Goal: Task Accomplishment & Management: Use online tool/utility

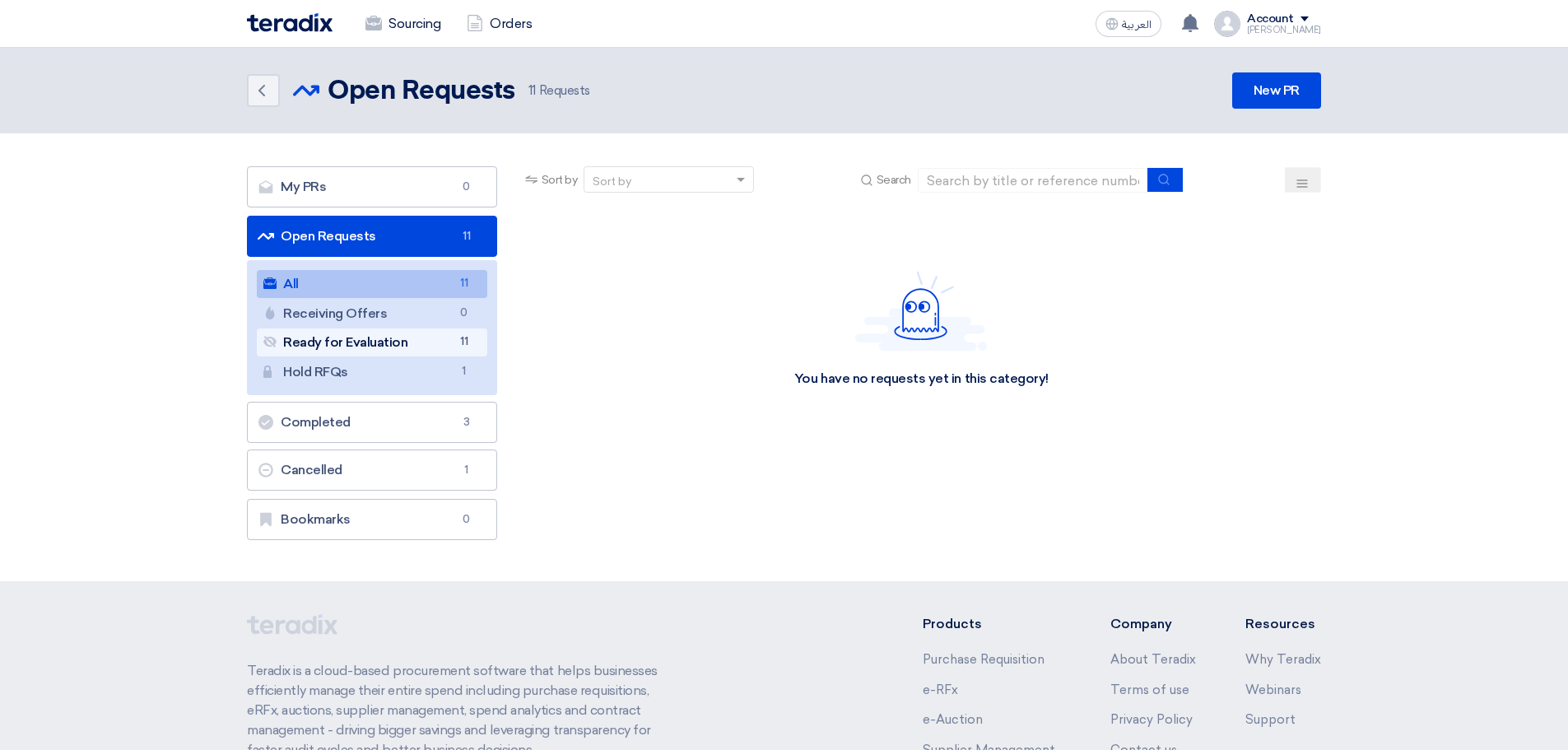
click at [378, 341] on link "Ready for Evaluation Ready for Evaluation 11" at bounding box center [372, 342] width 230 height 28
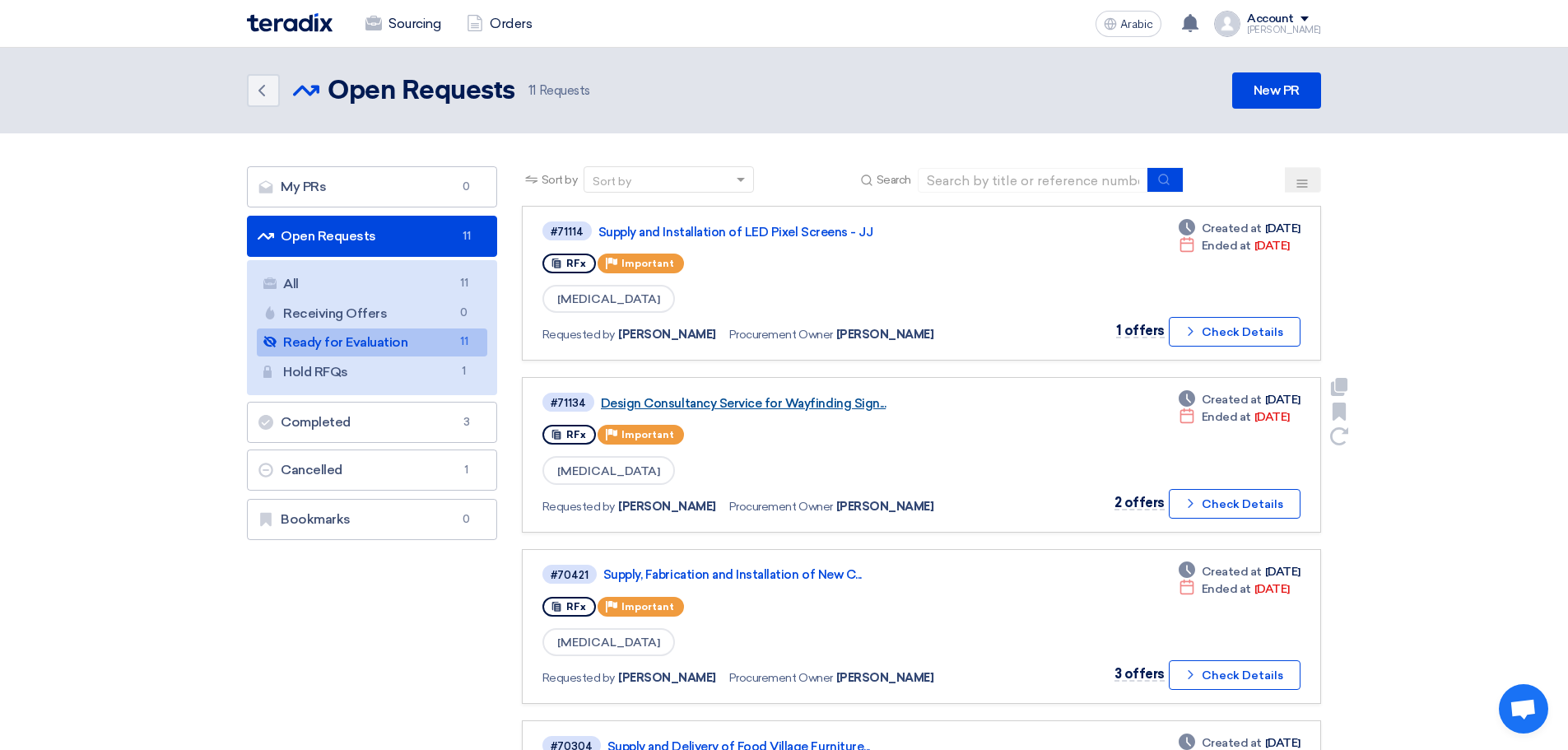
click at [833, 403] on font "Design Consultancy Service for Wayfinding Sign..." at bounding box center [743, 403] width 284 height 15
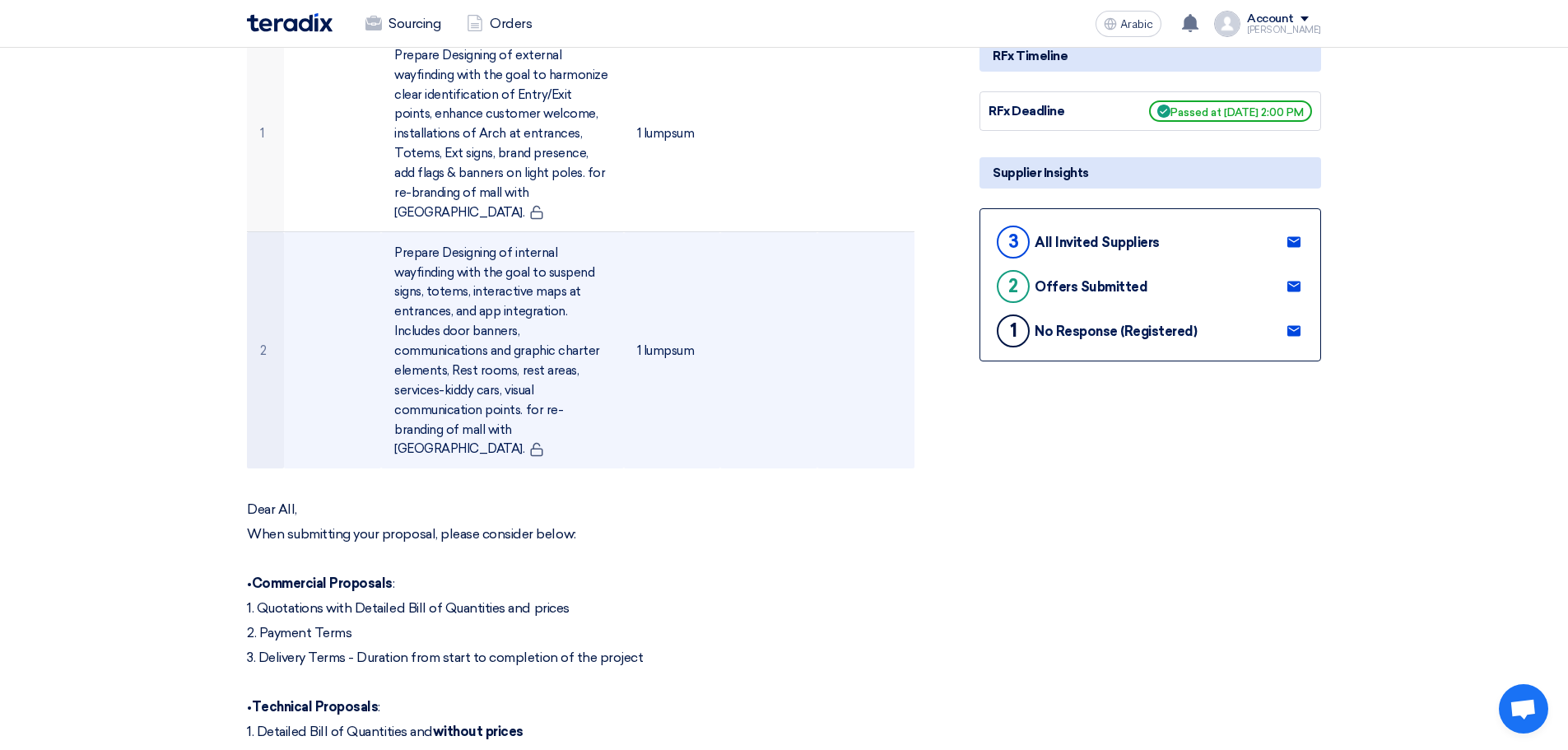
scroll to position [100, 0]
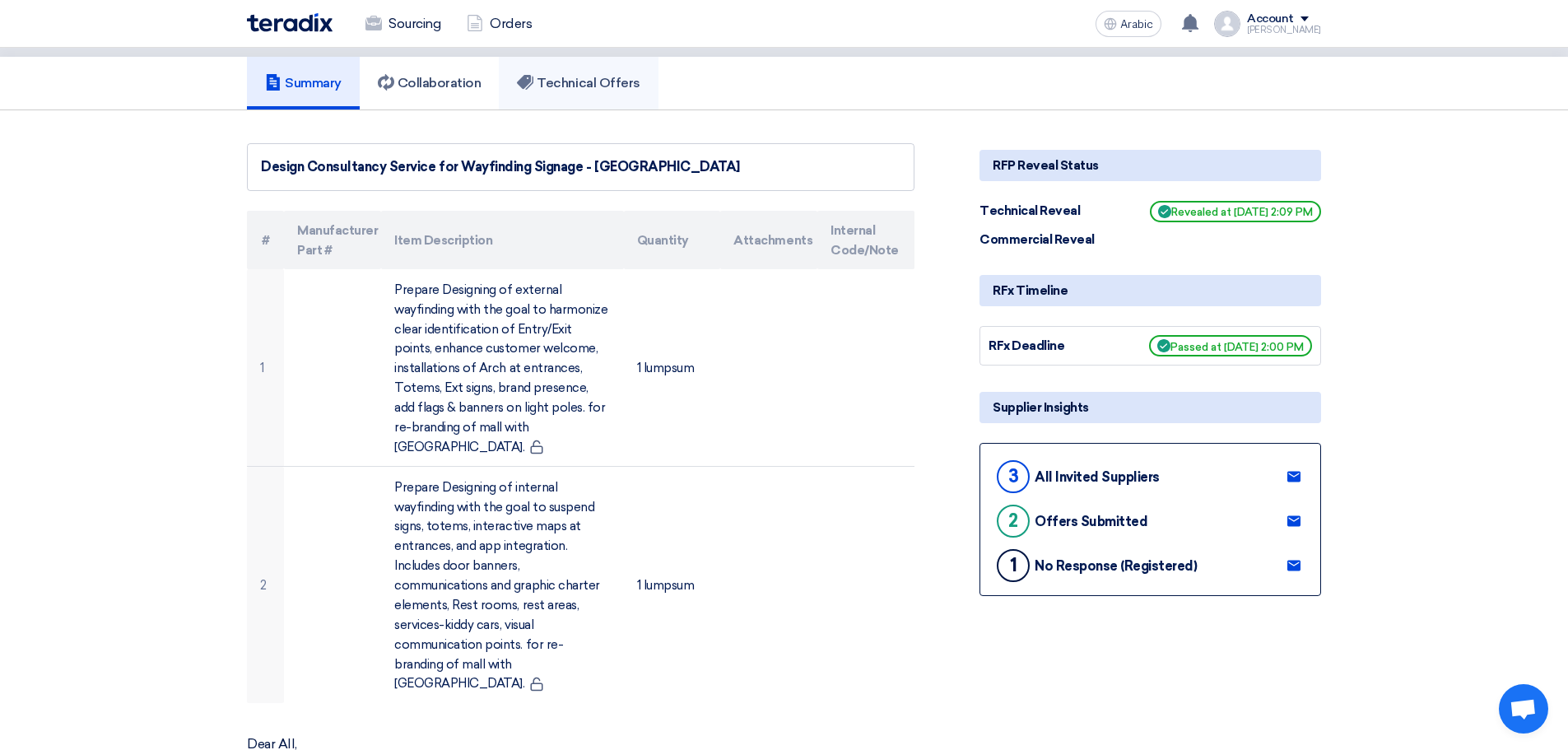
click at [559, 87] on font "Technical Offers" at bounding box center [588, 83] width 103 height 16
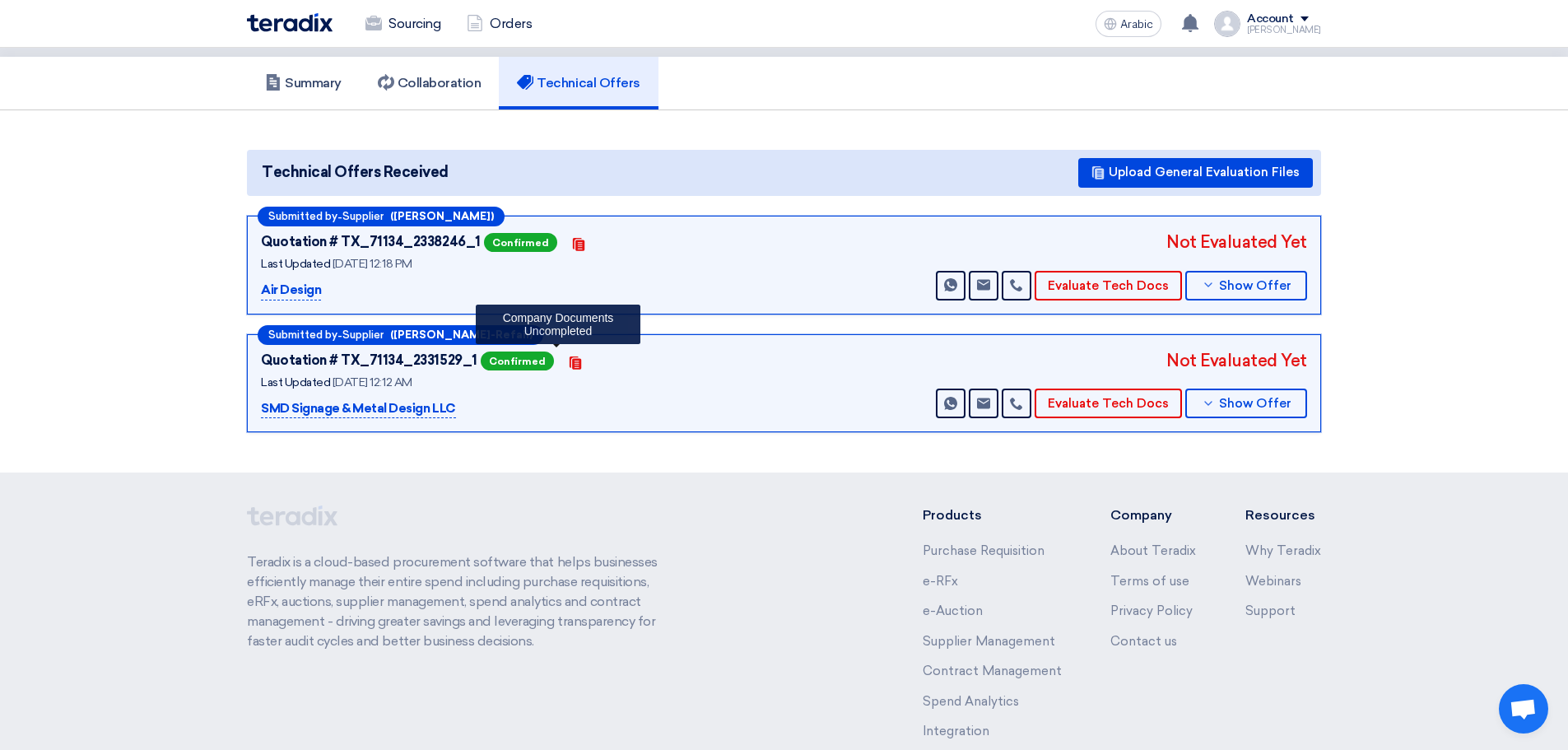
click at [569, 358] on icon "Contacts" at bounding box center [575, 362] width 13 height 13
click at [569, 360] on use at bounding box center [574, 362] width 11 height 13
click at [569, 363] on use at bounding box center [574, 362] width 11 height 13
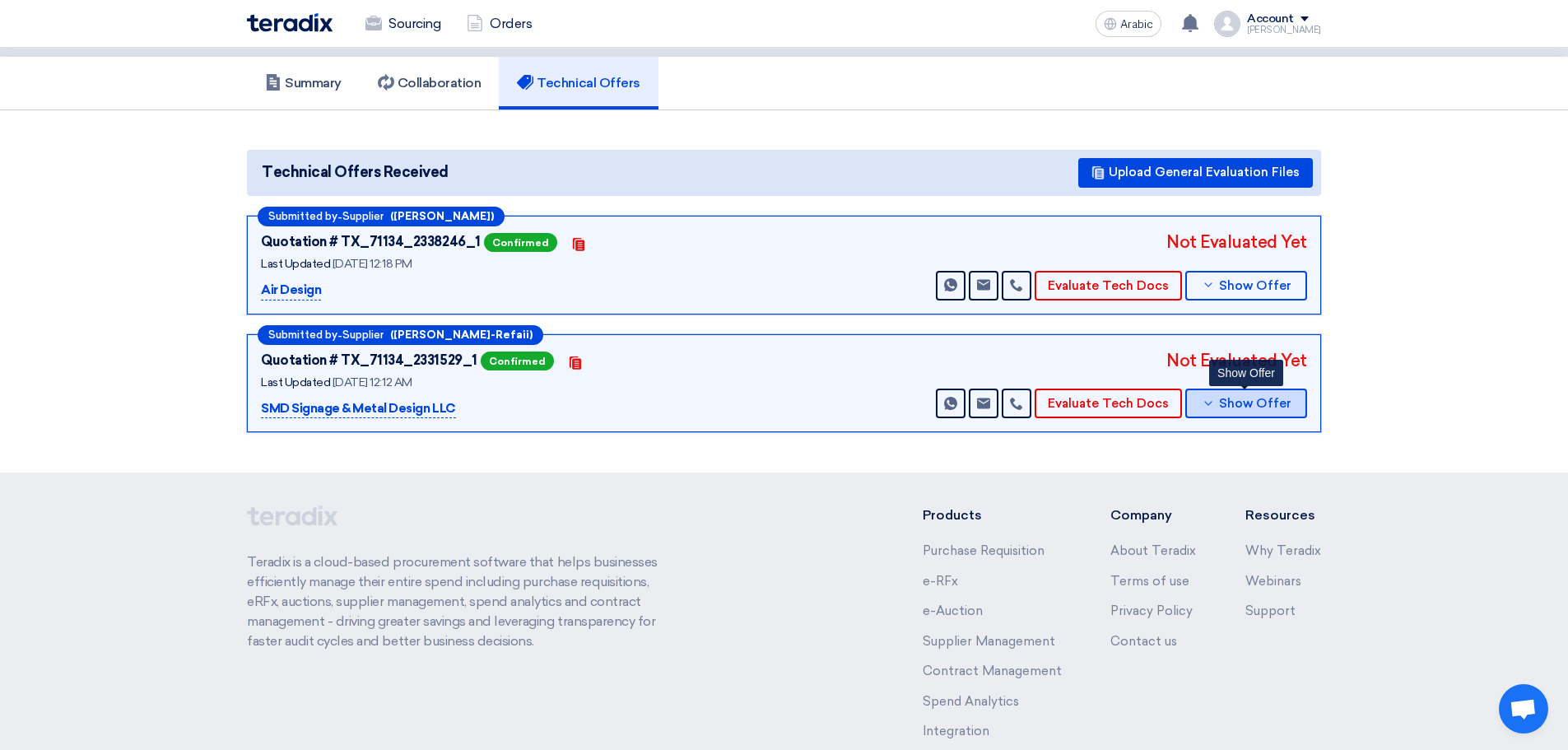
click at [1220, 396] on button "Show Offer" at bounding box center [1246, 403] width 122 height 29
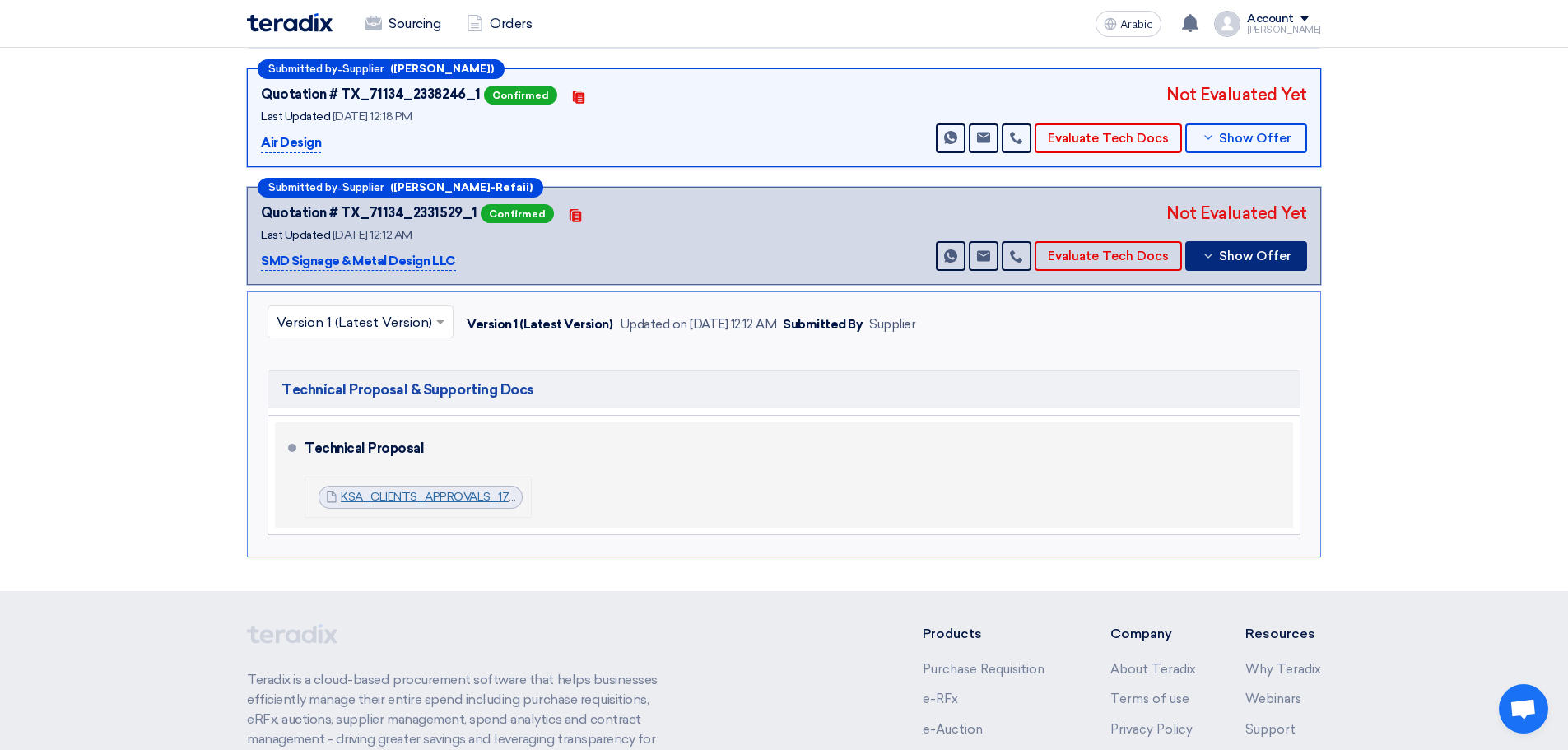
scroll to position [264, 0]
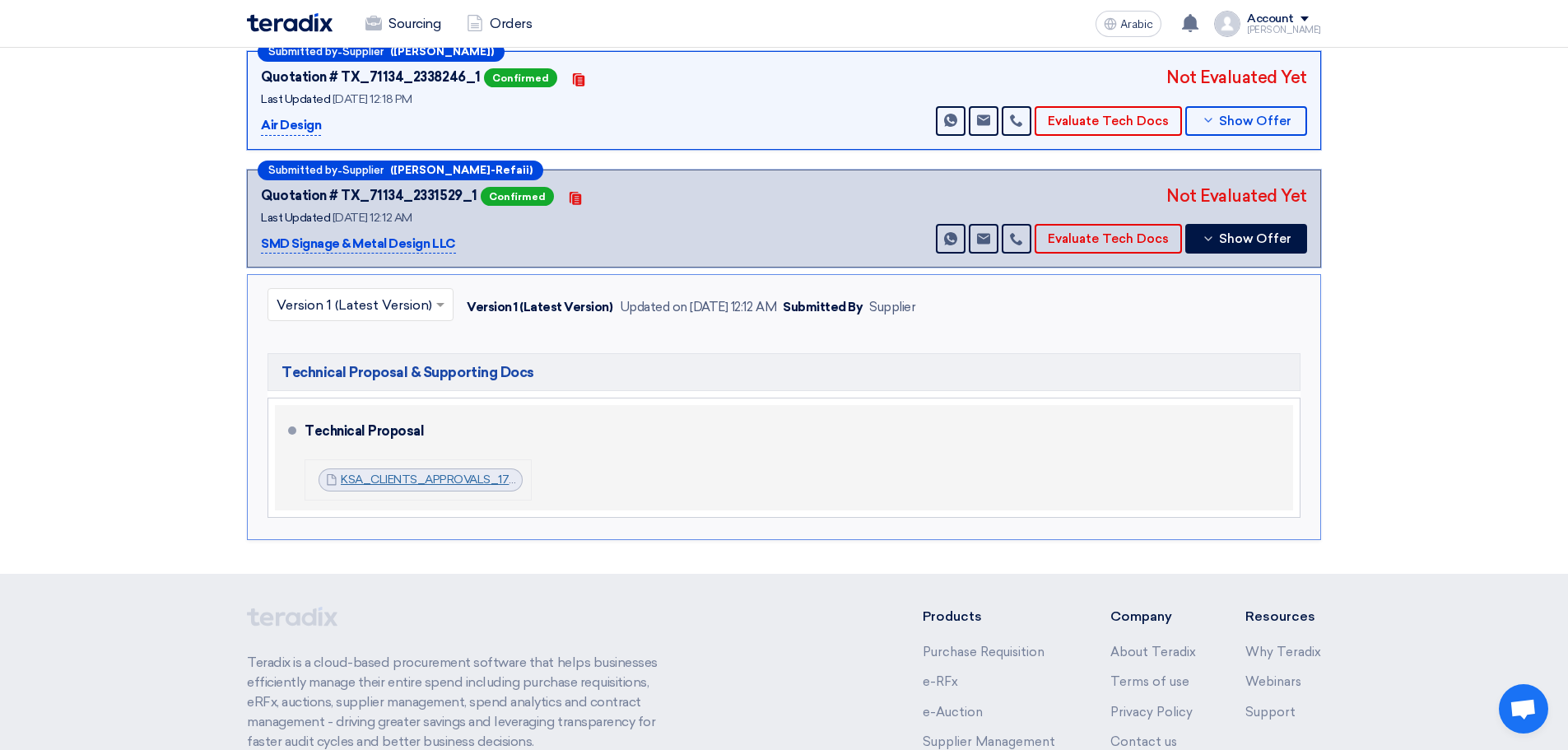
click at [472, 480] on font "KSA_CLIENTS_APPROVALS_1756155930123.pdf" at bounding box center [467, 479] width 254 height 14
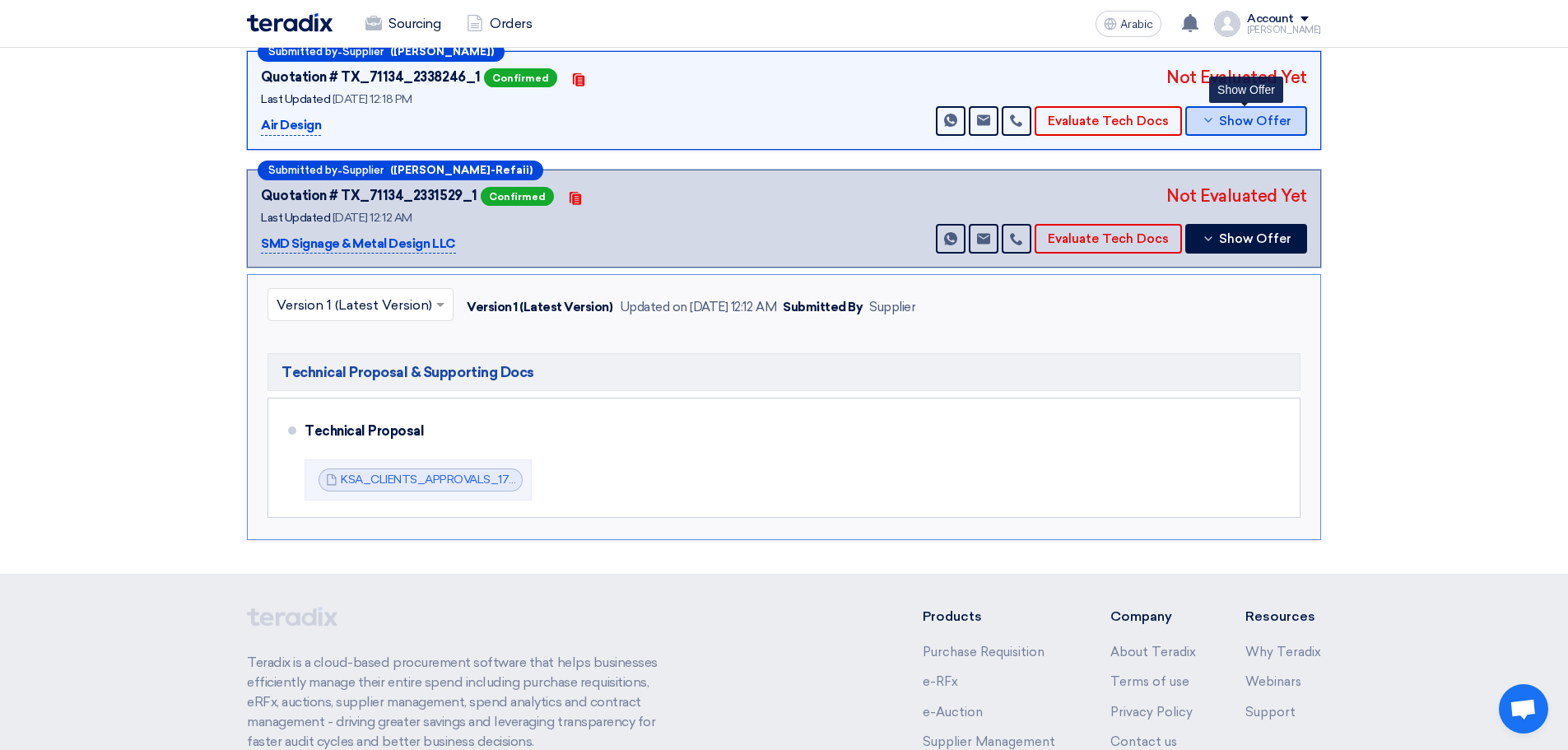
click at [1221, 119] on font "Show Offer" at bounding box center [1255, 121] width 72 height 15
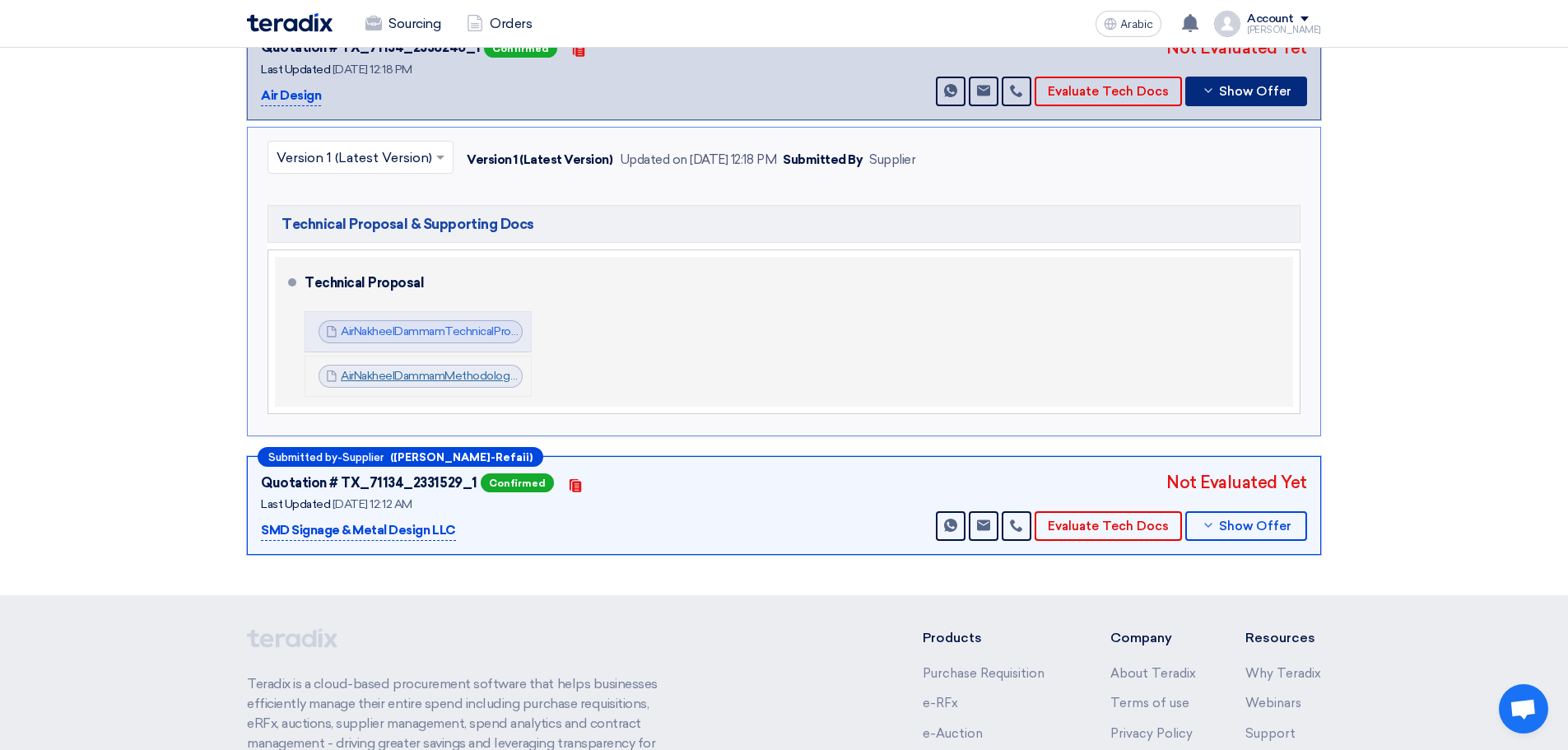
scroll to position [347, 0]
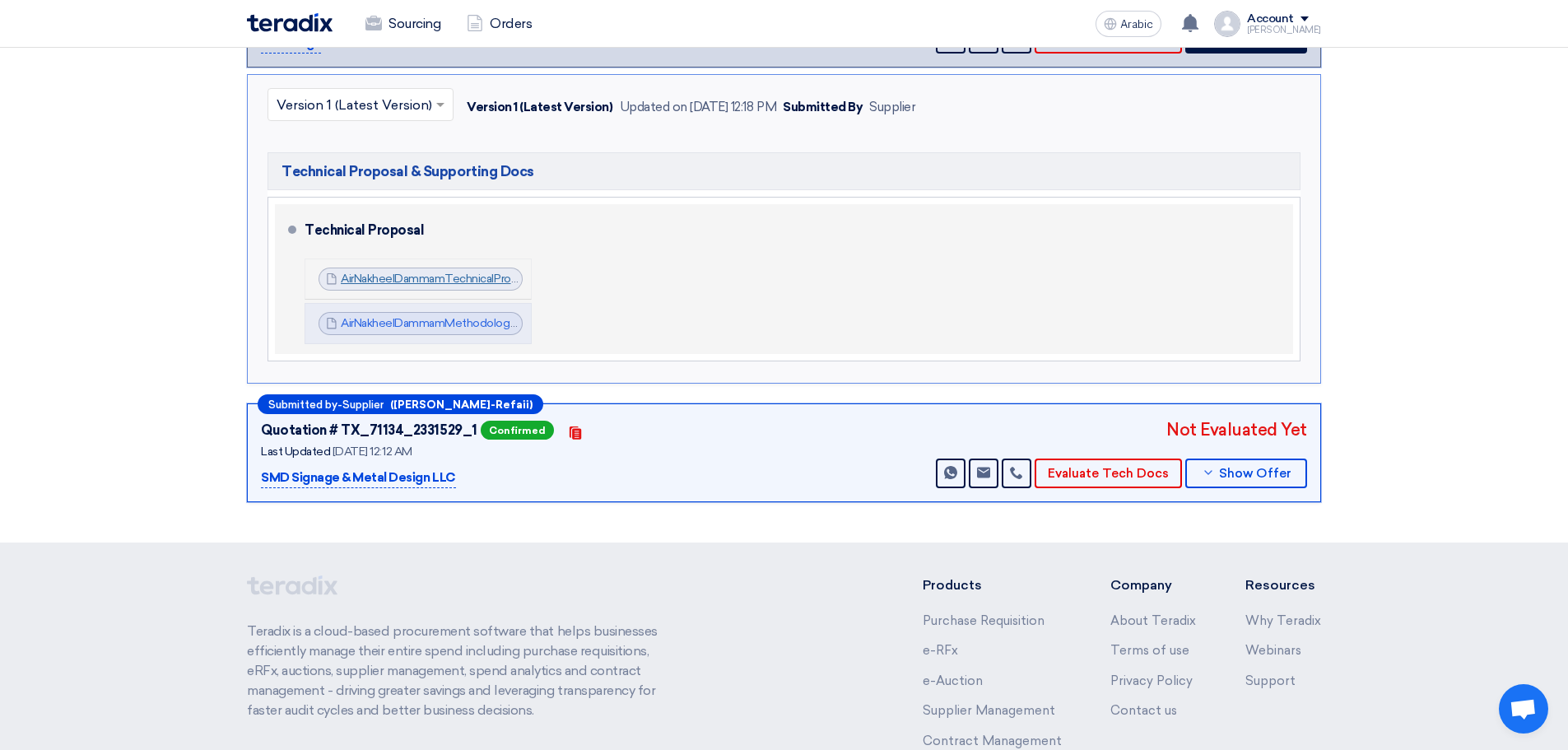
click at [427, 278] on font "AirNakheelDammamTechnicalPro_1756281472825.pdf" at bounding box center [480, 278] width 280 height 14
click at [463, 322] on font "AirNakheelDammamMethodologyProfile_1756281506326.pdf" at bounding box center [498, 323] width 316 height 14
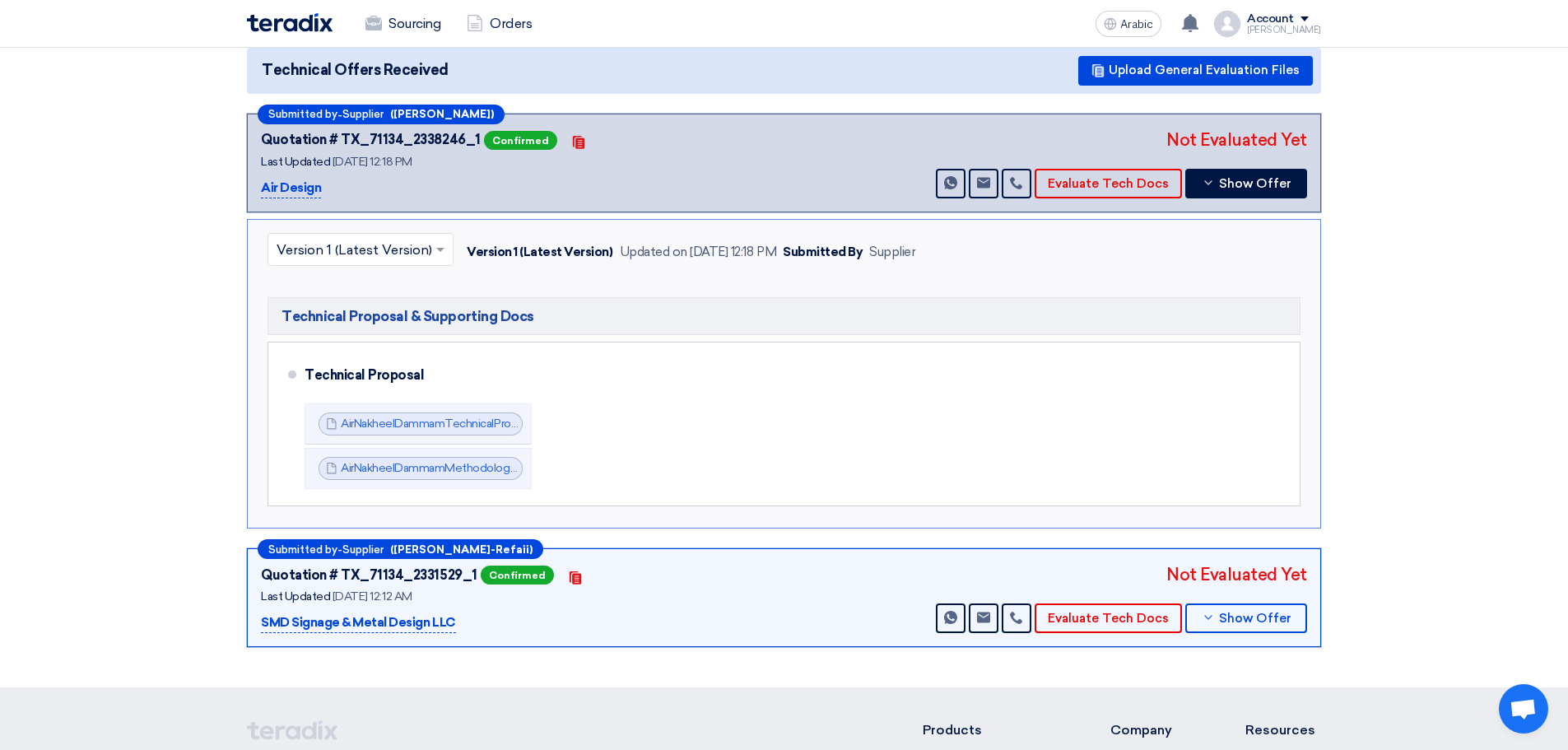
scroll to position [0, 0]
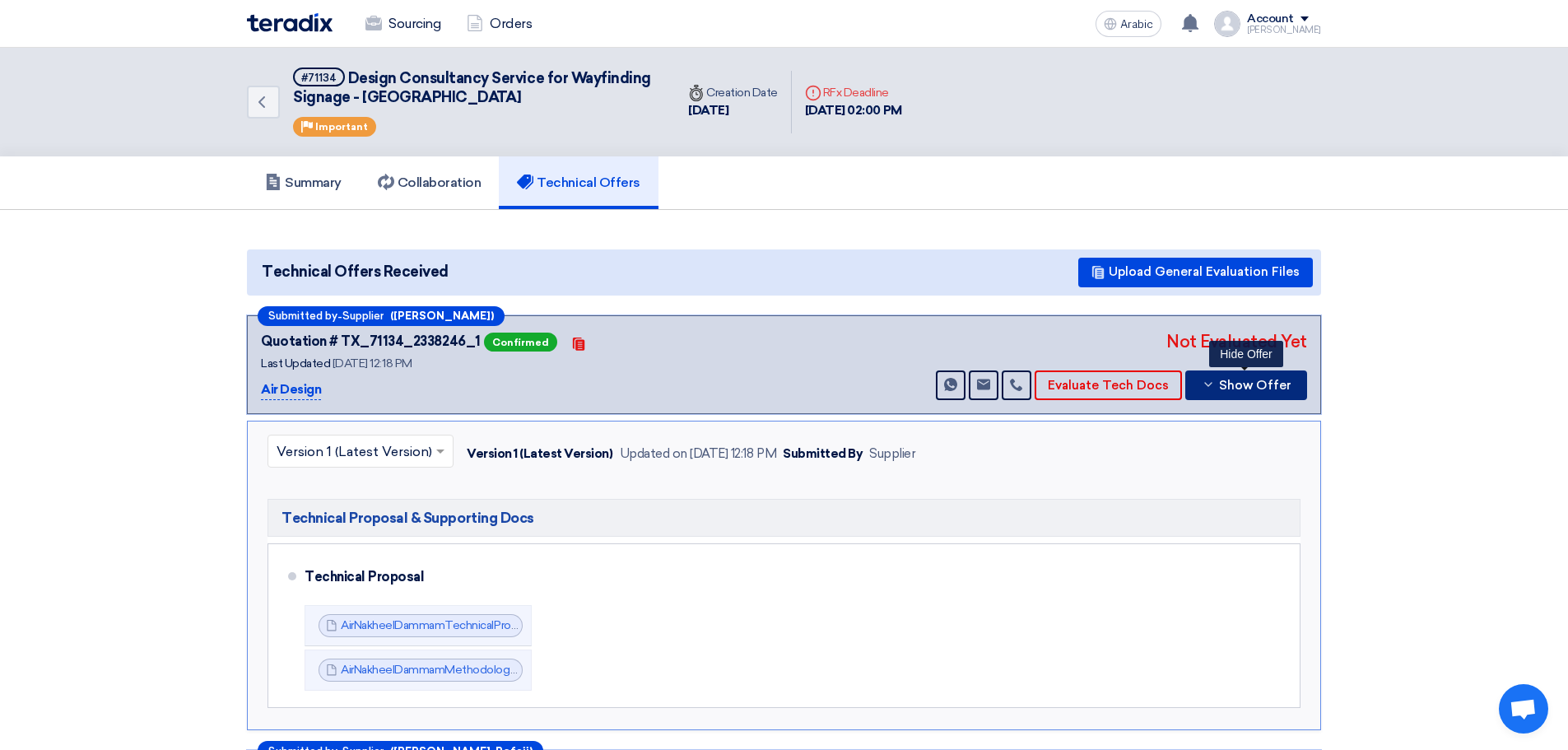
click at [1226, 384] on font "Show Offer" at bounding box center [1255, 384] width 72 height 15
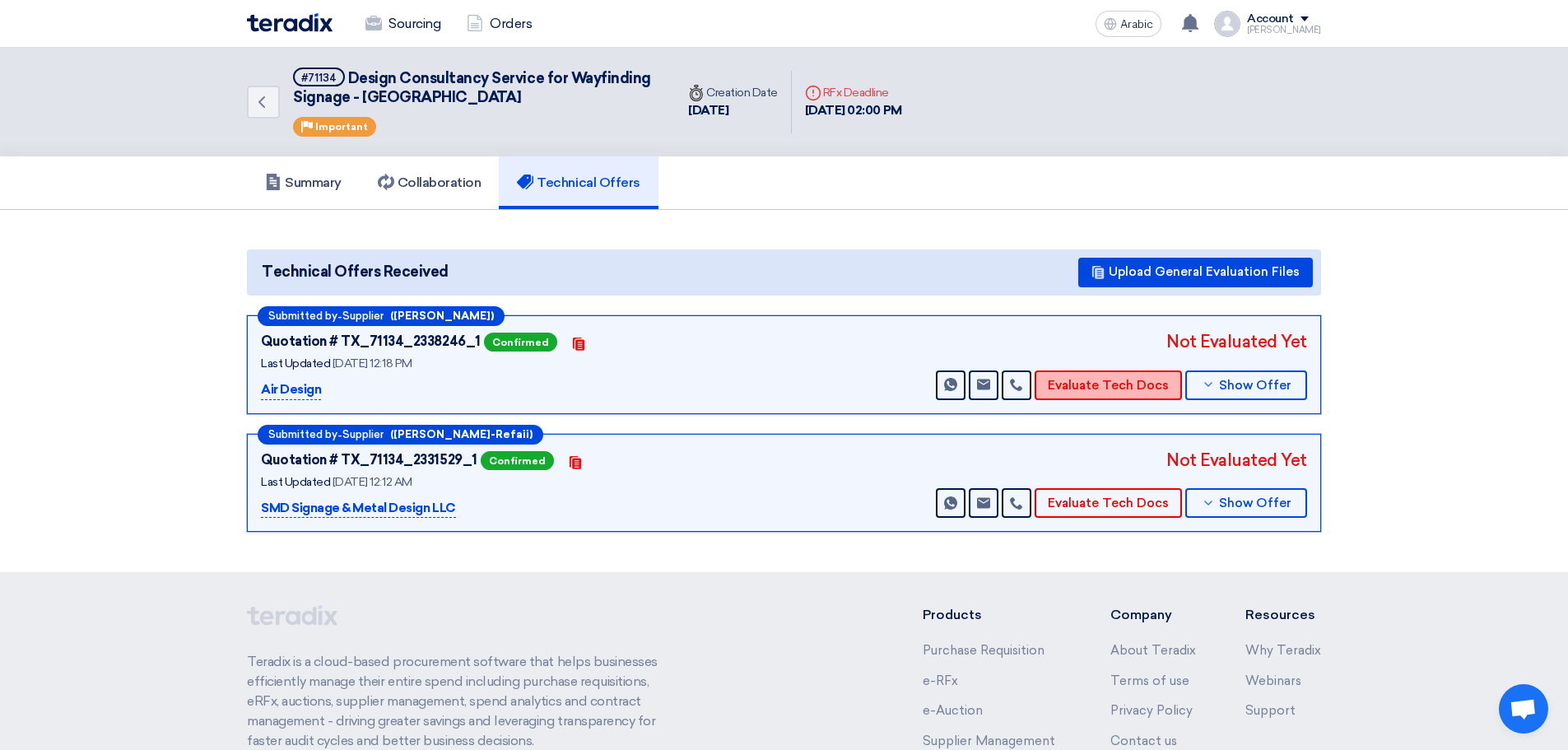
click at [1121, 382] on font "Evaluate Tech Docs" at bounding box center [1108, 384] width 121 height 15
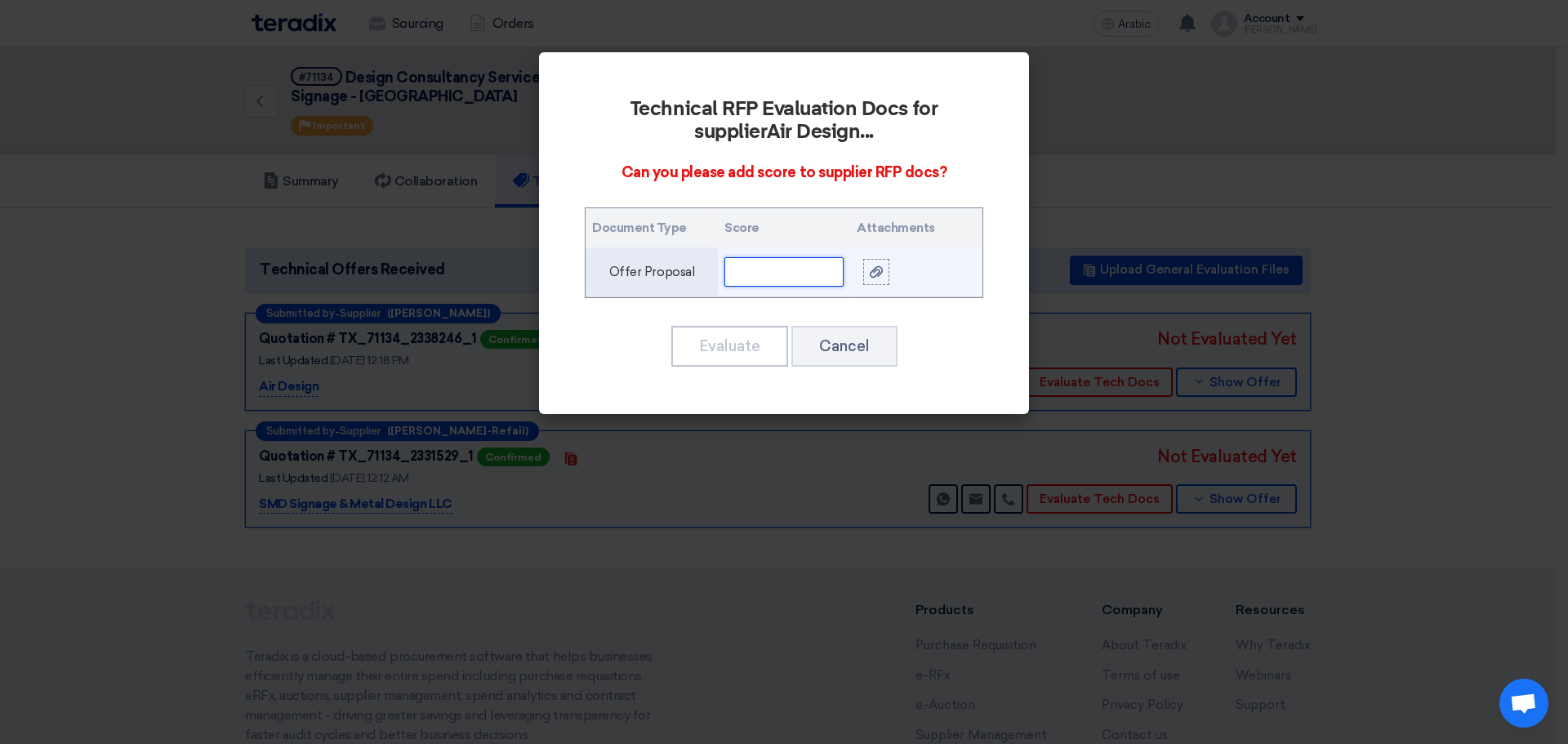
click at [761, 265] on input "text" at bounding box center [784, 272] width 119 height 29
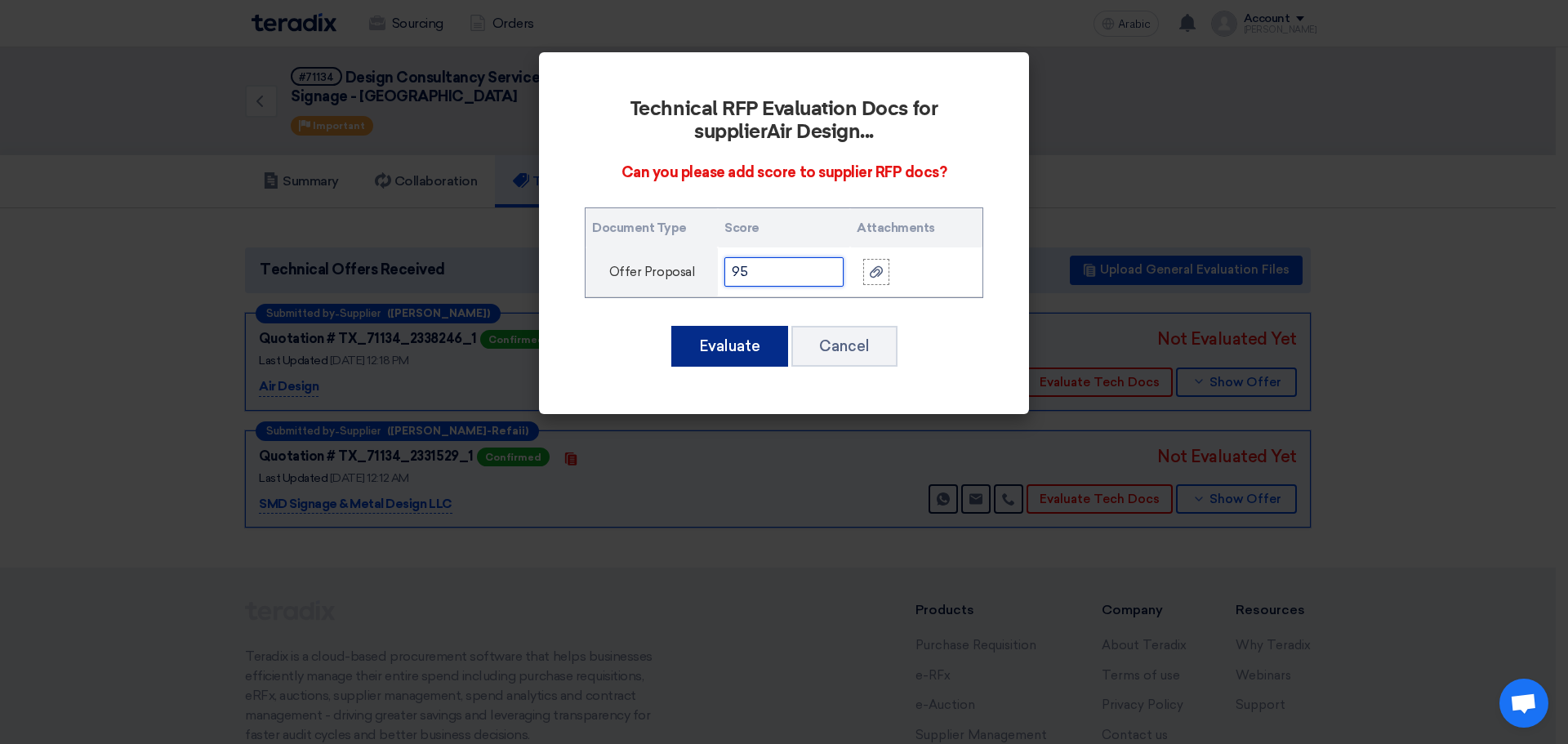
type input "95"
click at [754, 340] on font "Evaluate" at bounding box center [730, 345] width 62 height 18
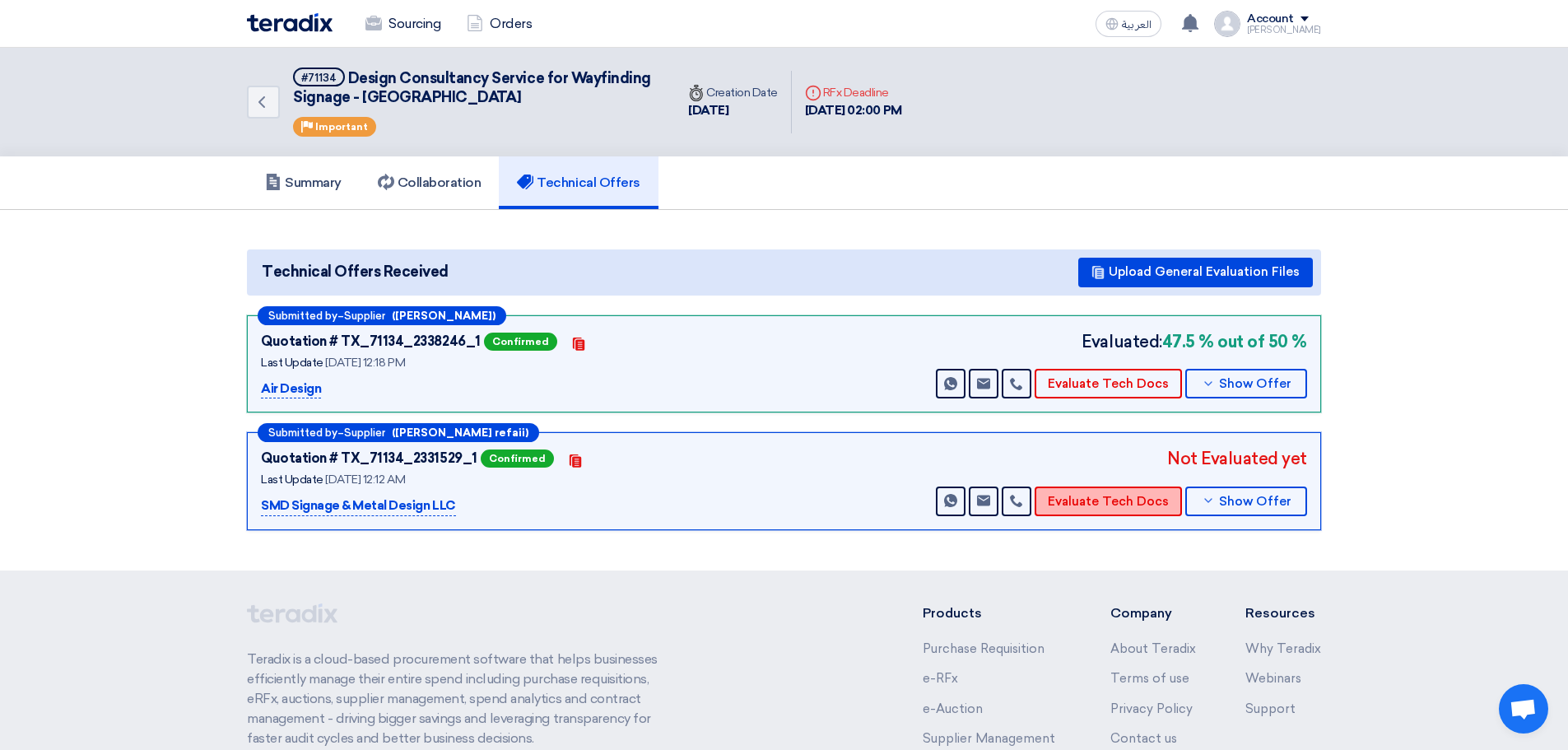
click at [1128, 503] on button "Evaluate Tech Docs" at bounding box center [1108, 501] width 147 height 29
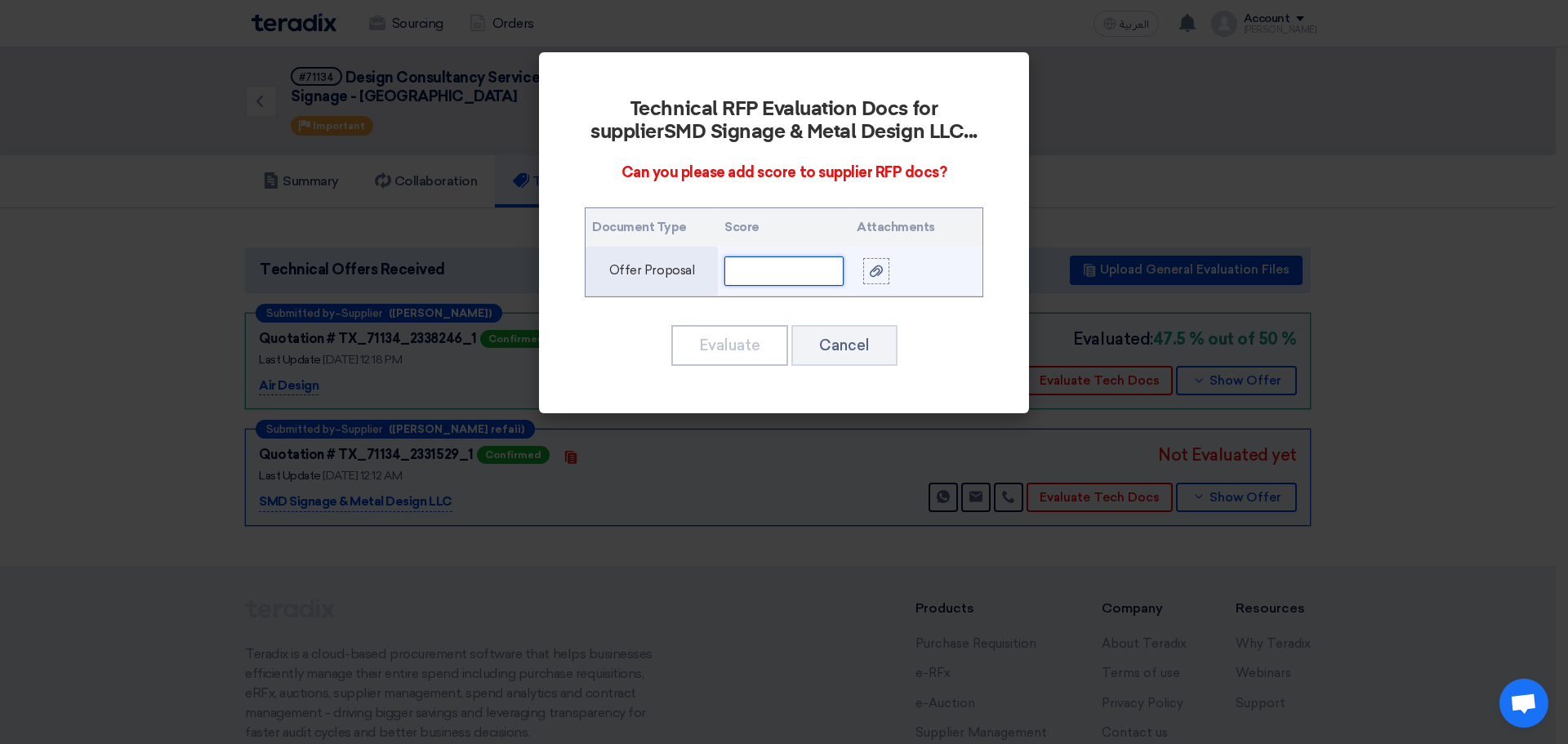
click at [781, 276] on input "text" at bounding box center [784, 271] width 119 height 29
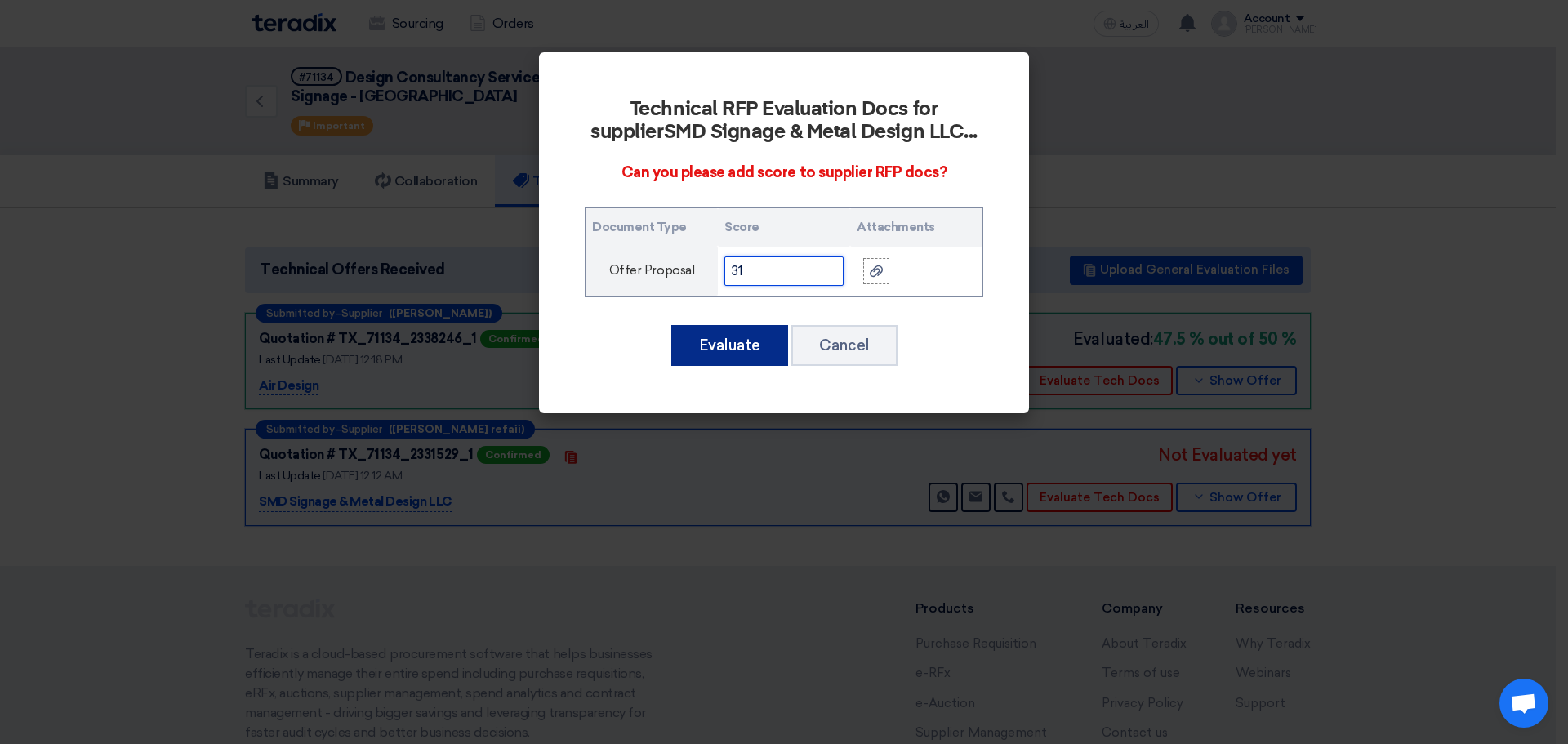
type input "31"
click at [763, 340] on button "Evaluate" at bounding box center [730, 345] width 117 height 41
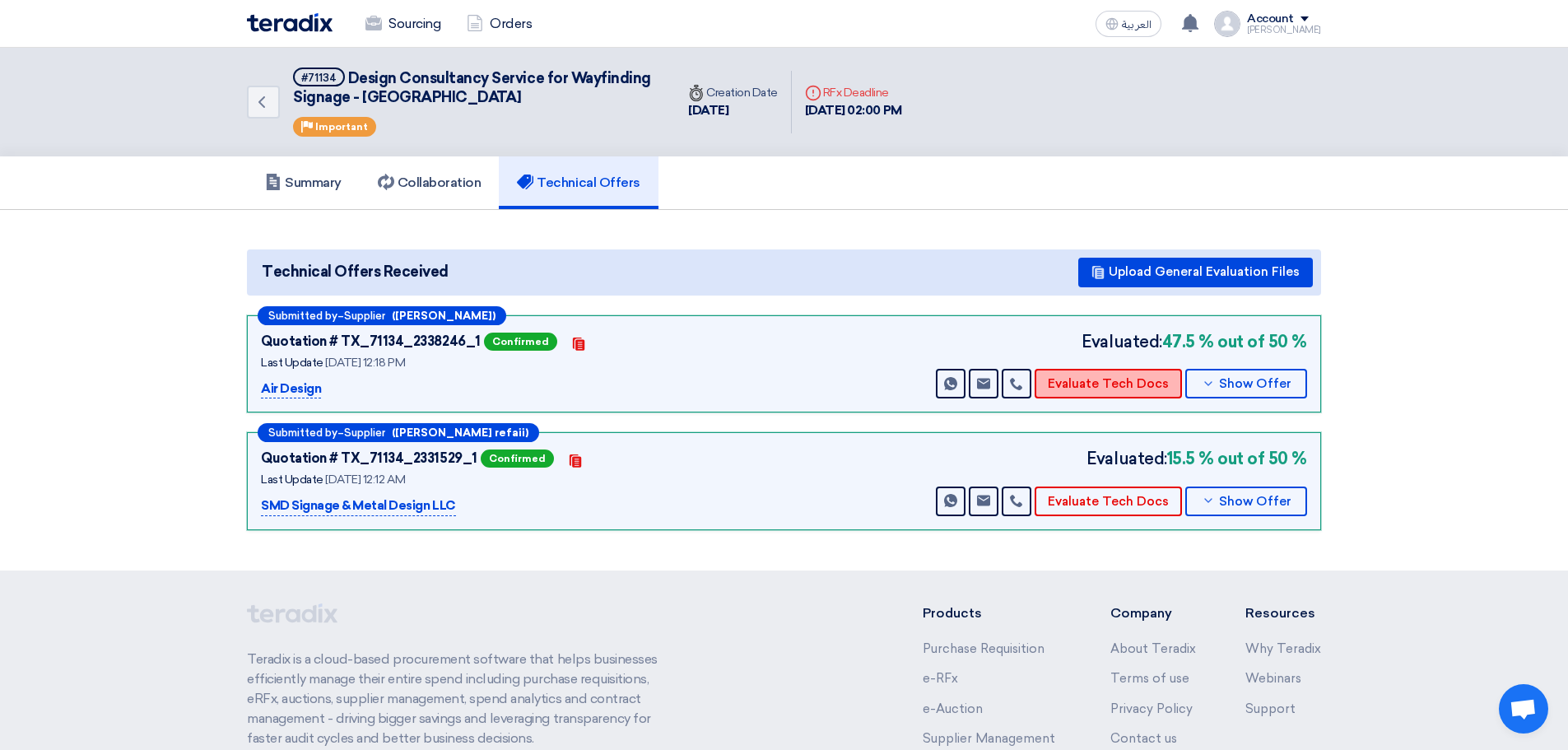
click at [1113, 378] on button "Evaluate Tech Docs" at bounding box center [1108, 384] width 147 height 29
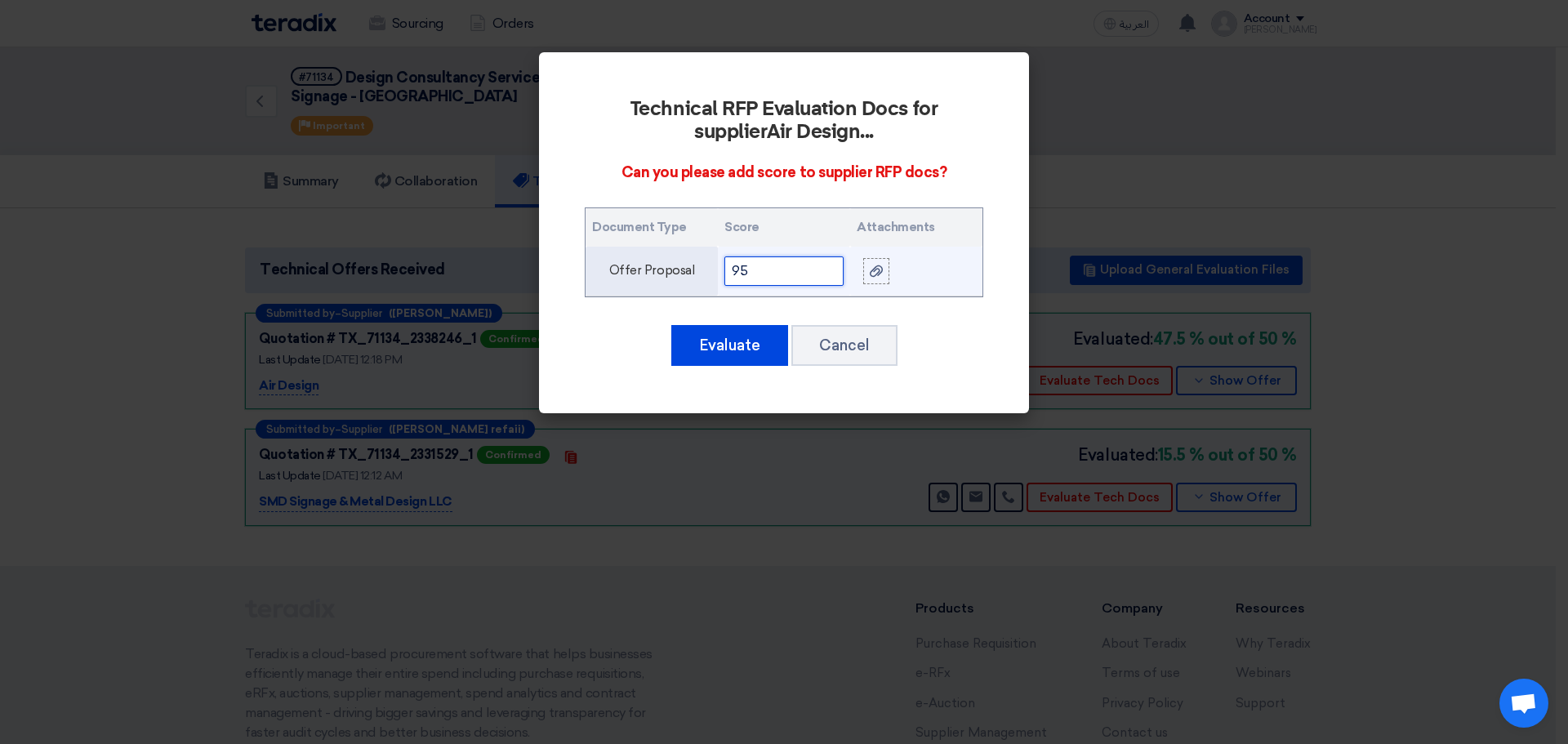
drag, startPoint x: 756, startPoint y: 276, endPoint x: 694, endPoint y: 281, distance: 62.2
click at [694, 281] on tr "Offer Proposal 95" at bounding box center [784, 271] width 397 height 50
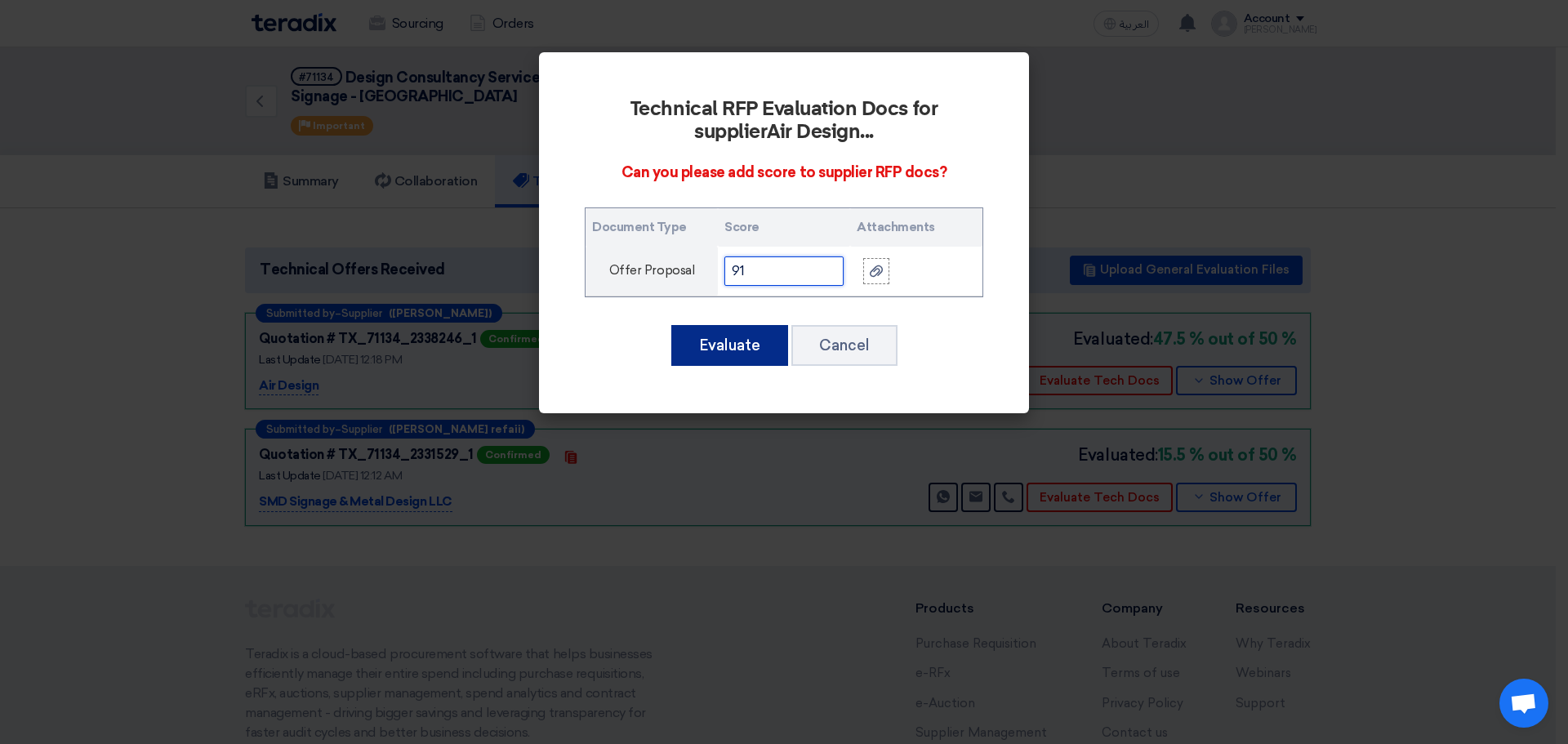
type input "91"
click at [737, 335] on button "Evaluate" at bounding box center [730, 345] width 117 height 41
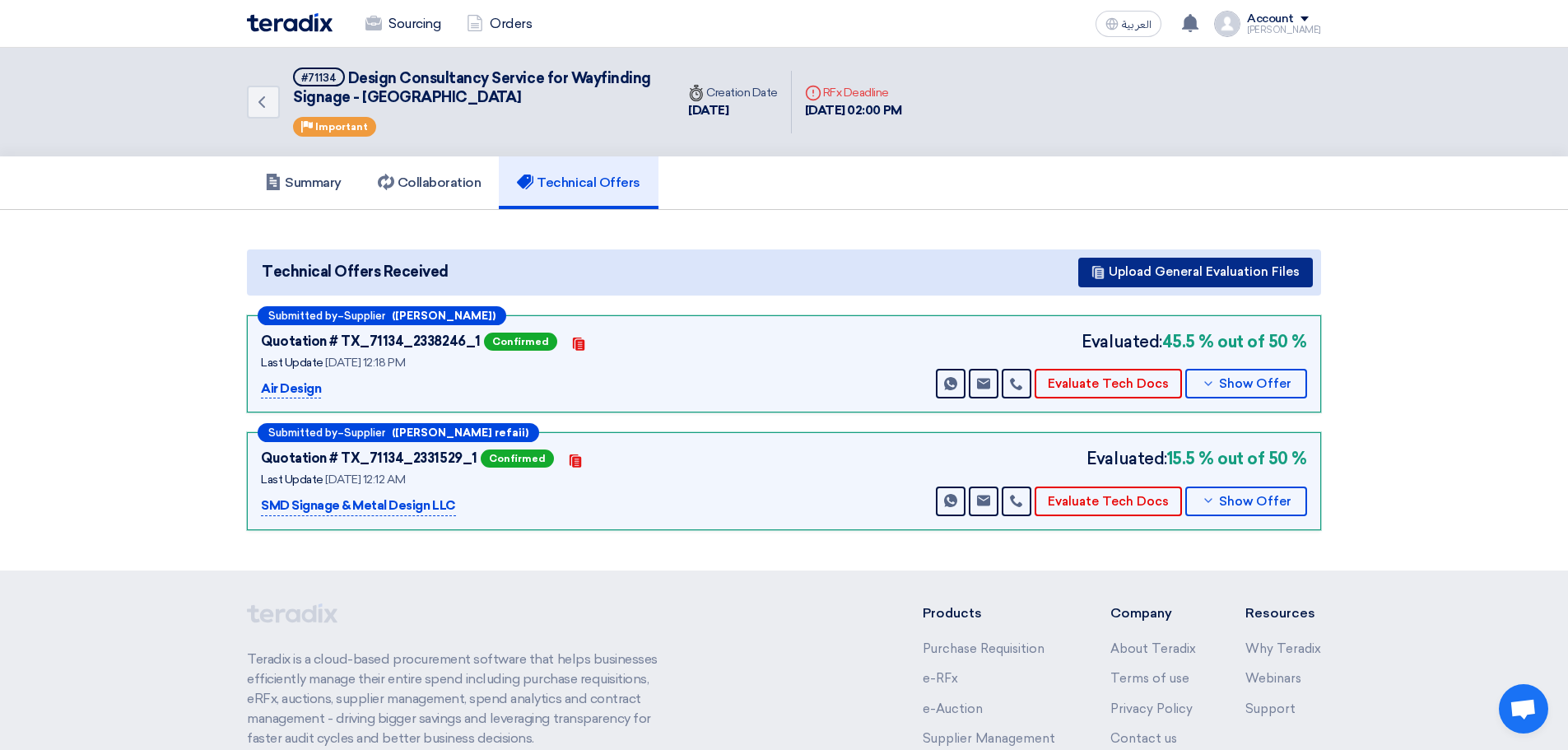
click at [1234, 269] on button "Upload General Evaluation Files" at bounding box center [1196, 272] width 234 height 29
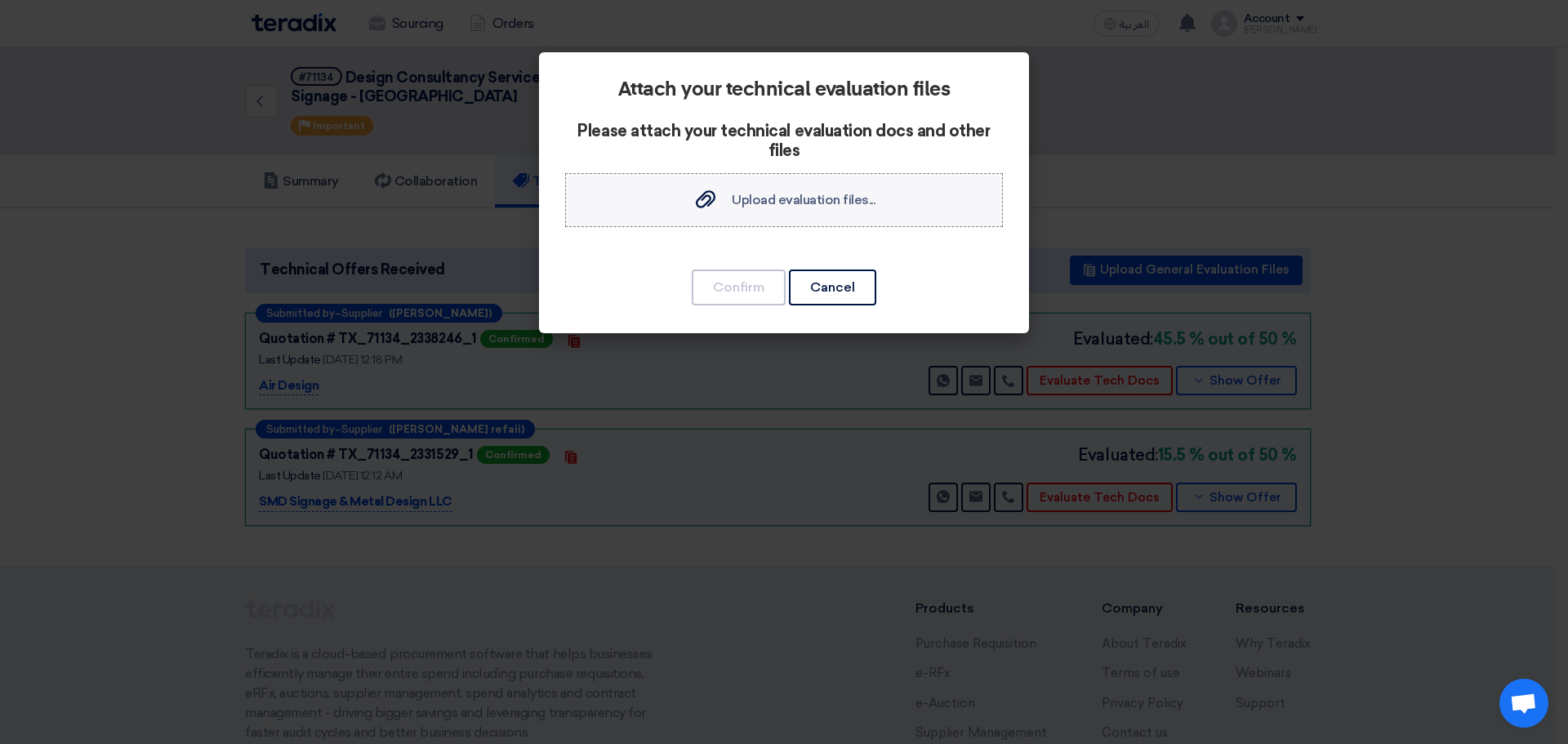
click at [766, 209] on div "Upload evaluation files... Upload evaluation files..." at bounding box center [784, 199] width 182 height 20
click at [0, 0] on input "Upload evaluation files... Upload evaluation files..." at bounding box center [0, 0] width 0 height 0
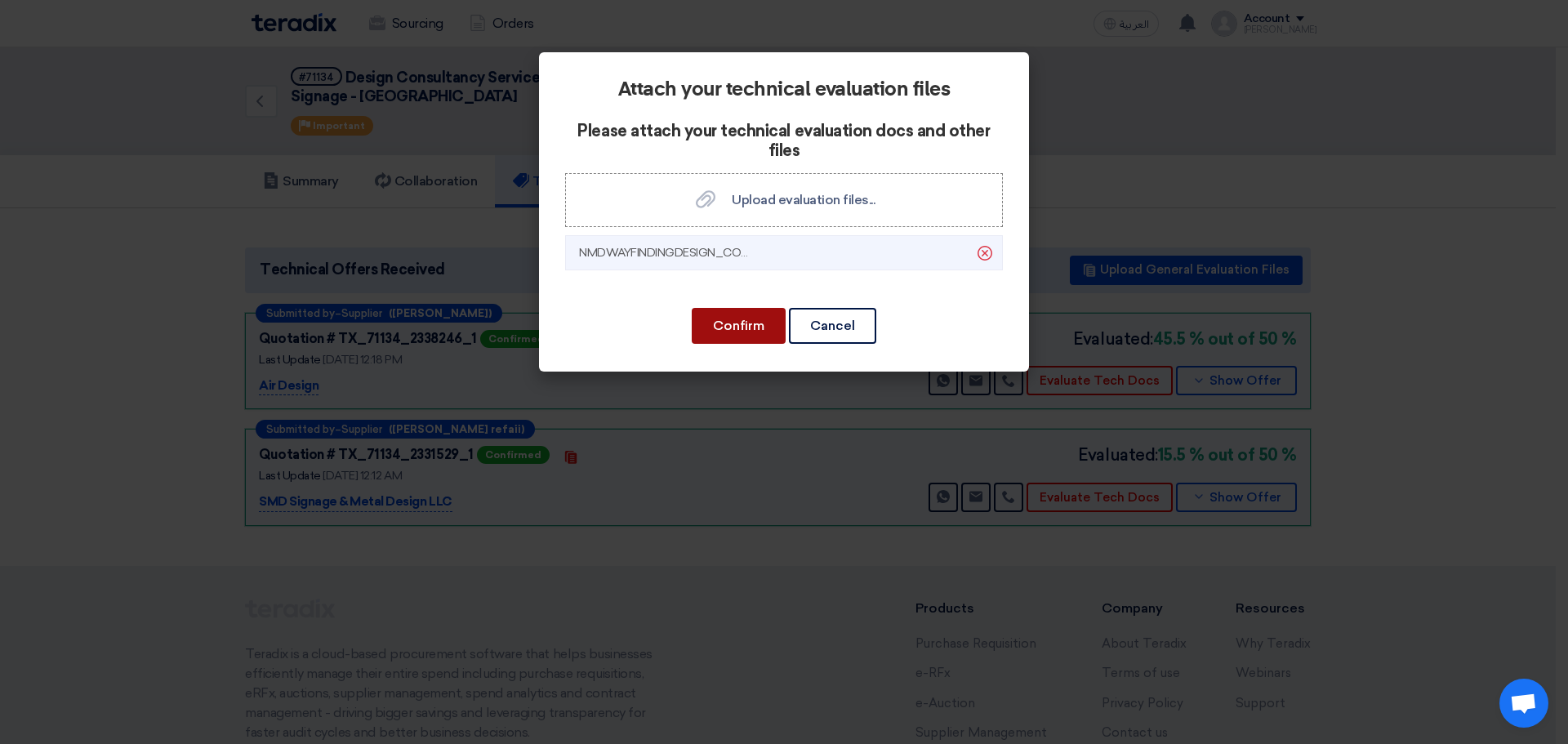
click at [744, 315] on button "Confirm" at bounding box center [739, 326] width 94 height 36
